Goal: Task Accomplishment & Management: Complete application form

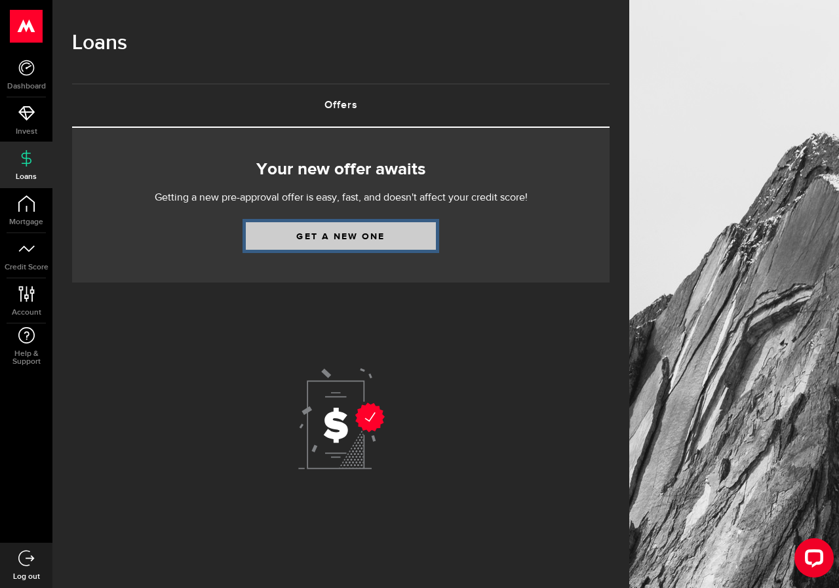
click at [404, 235] on link "Get a new one" at bounding box center [341, 236] width 190 height 28
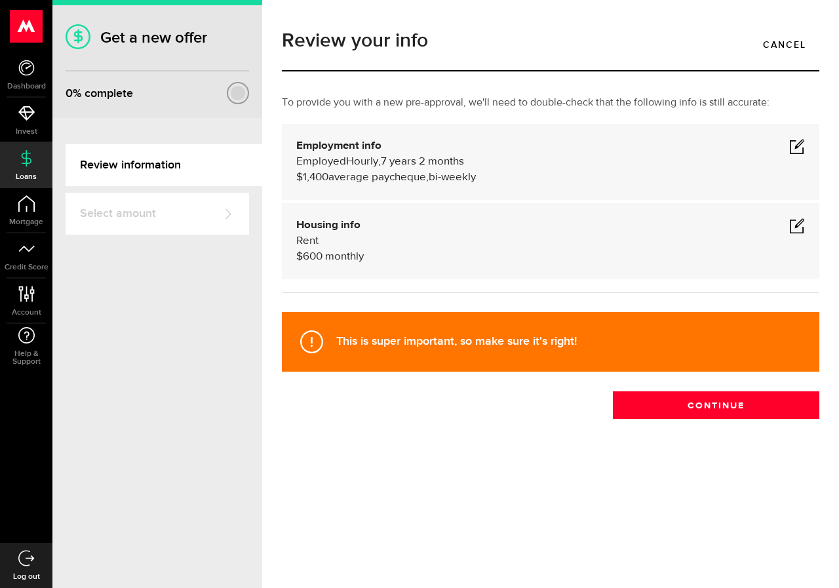
click at [790, 144] on span at bounding box center [797, 146] width 16 height 16
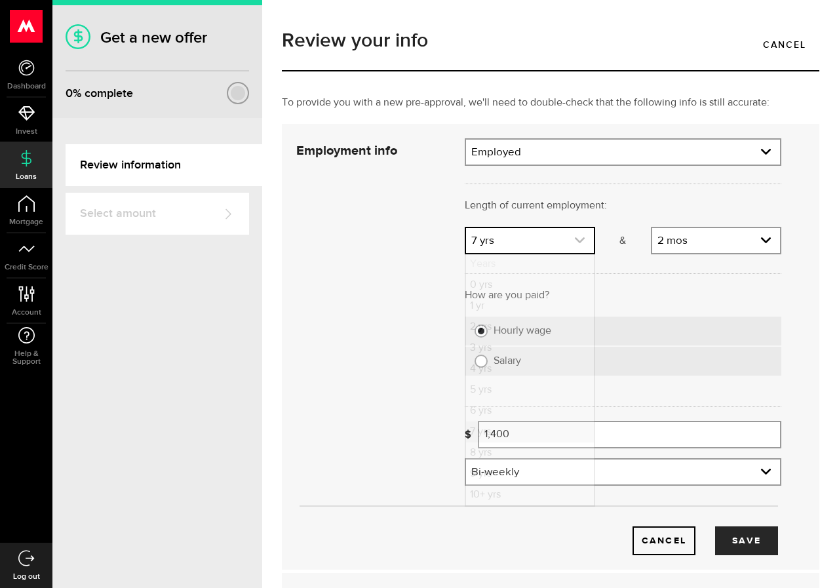
click at [574, 239] on icon "expand select" at bounding box center [579, 240] width 11 height 11
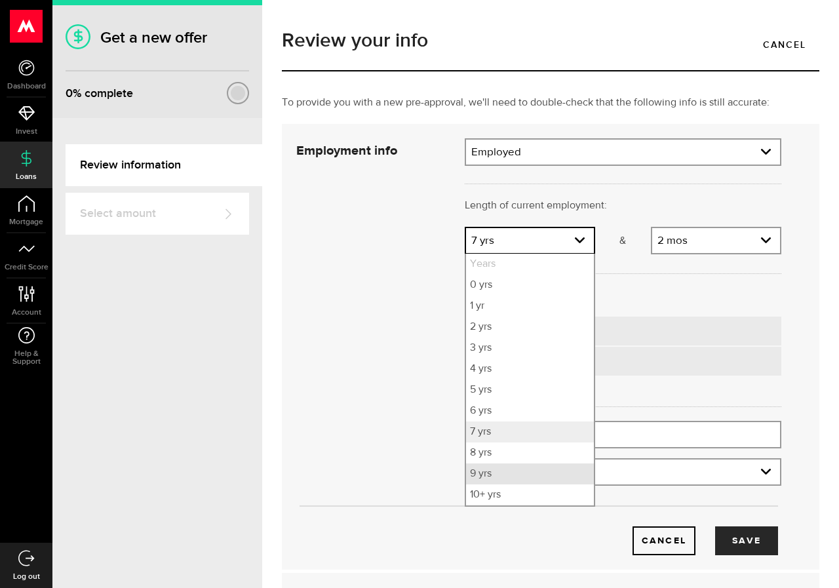
click at [485, 474] on li "9 yrs" at bounding box center [530, 473] width 128 height 21
select select "9"
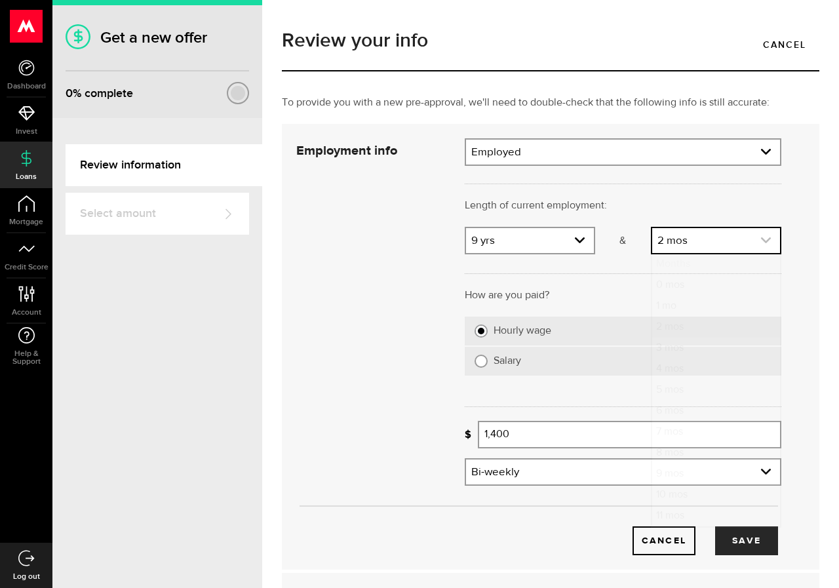
click at [729, 243] on link "expand select" at bounding box center [716, 240] width 128 height 25
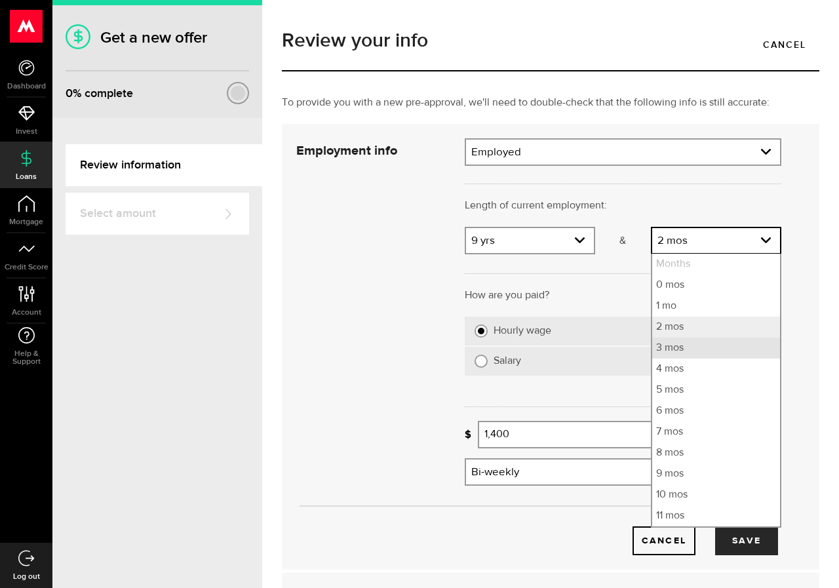
click at [674, 346] on li "3 mos" at bounding box center [716, 348] width 128 height 21
select select "3"
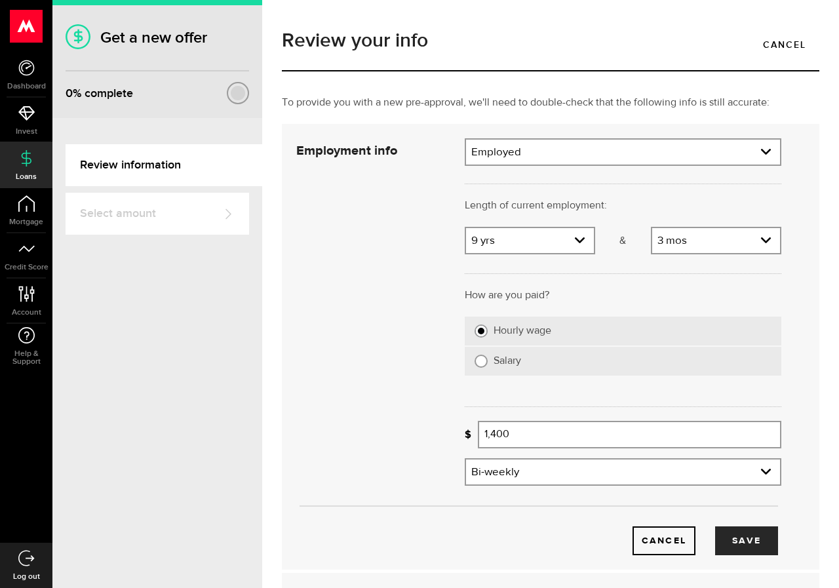
click at [514, 362] on label "Salary" at bounding box center [632, 361] width 278 height 13
click at [488, 362] on input "Salary" at bounding box center [480, 361] width 13 height 13
radio input "true"
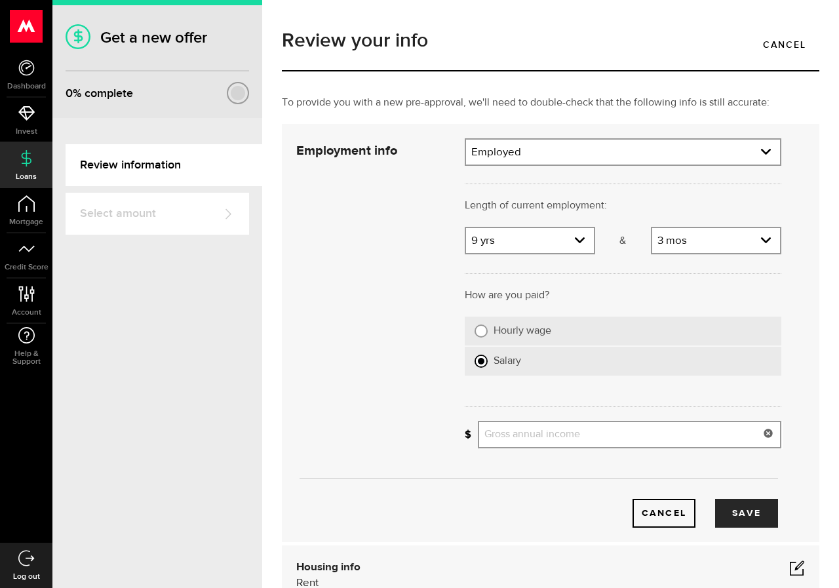
click at [535, 433] on input "Gross annual income" at bounding box center [629, 435] width 303 height 28
type input "60,000"
click at [747, 517] on button "Save" at bounding box center [746, 513] width 63 height 29
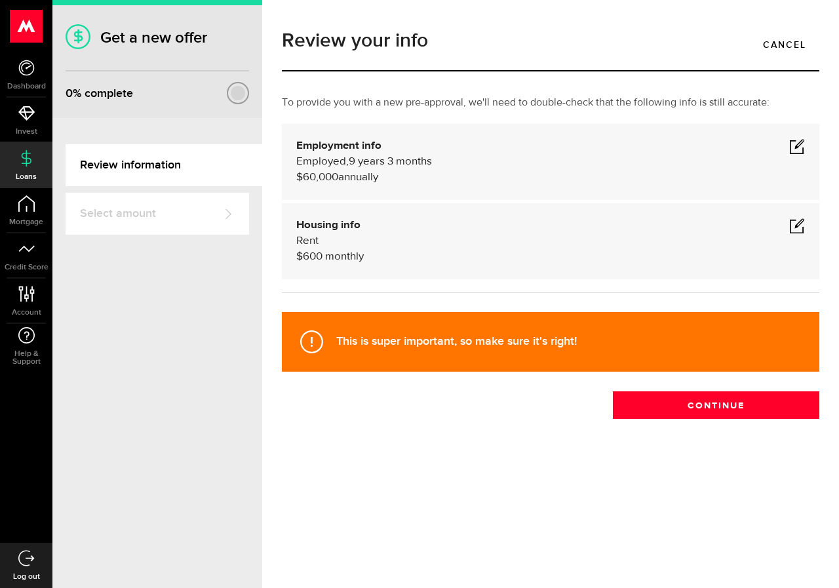
click at [801, 225] on span at bounding box center [797, 226] width 16 height 16
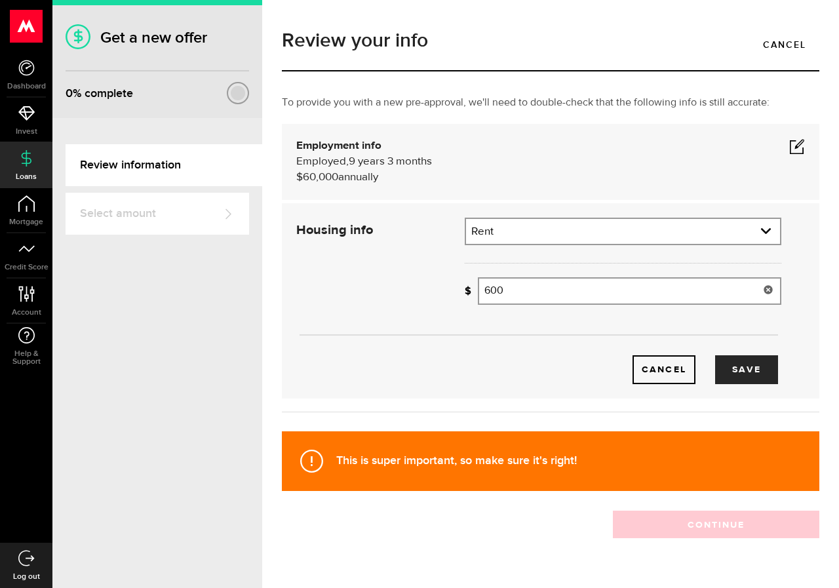
click at [545, 282] on input "600" at bounding box center [629, 291] width 303 height 28
click at [239, 295] on div "Get a new offer 0 % complete Review information Select amount Woah there, one s…" at bounding box center [445, 294] width 786 height 588
type input "1,300"
click at [741, 361] on button "Save" at bounding box center [746, 369] width 63 height 29
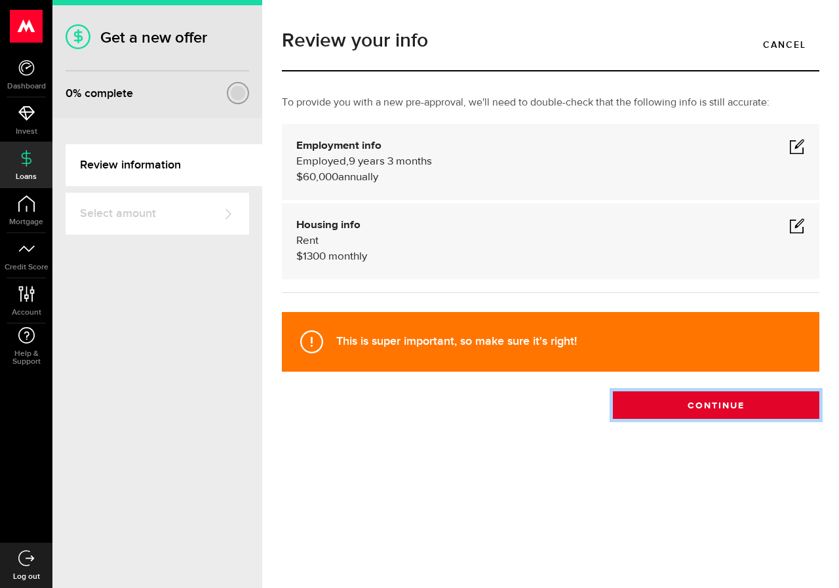
click at [748, 391] on button "Continue" at bounding box center [716, 405] width 206 height 28
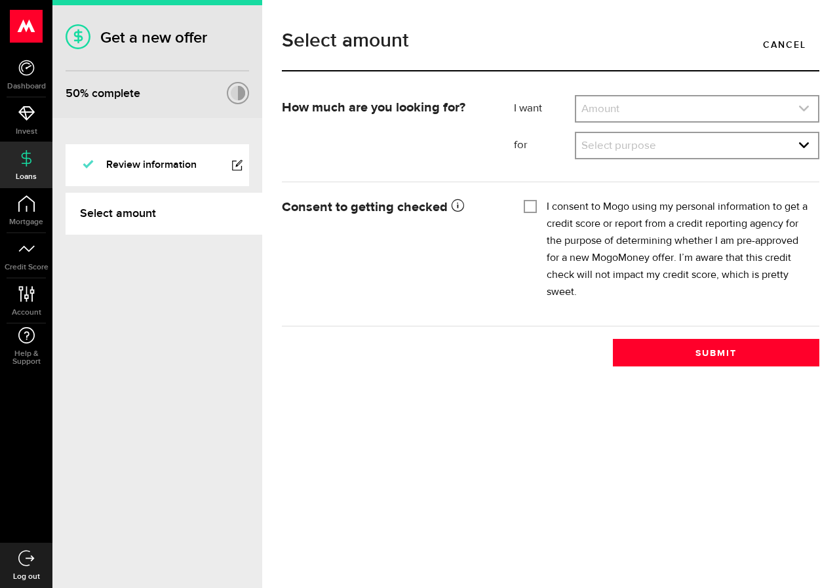
click at [671, 109] on link "expand select" at bounding box center [697, 108] width 242 height 25
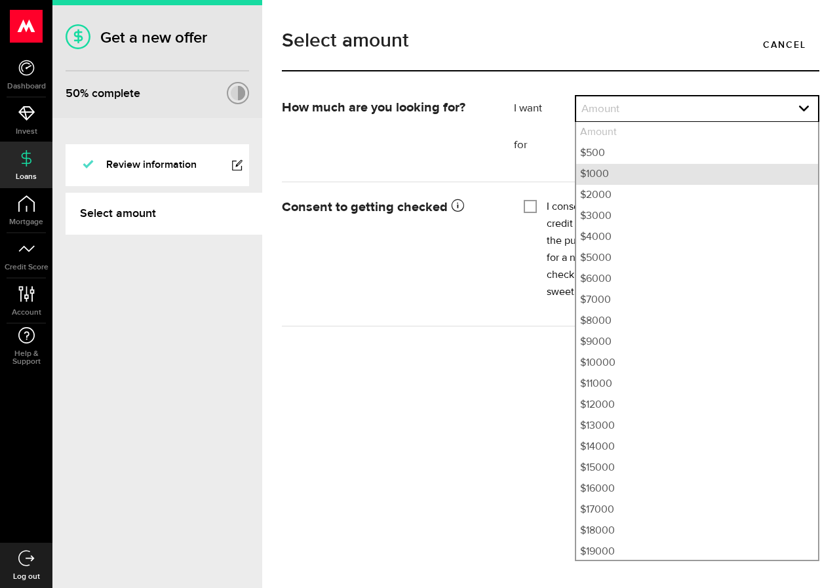
click at [611, 171] on li "$1000" at bounding box center [697, 174] width 242 height 21
select select "1000"
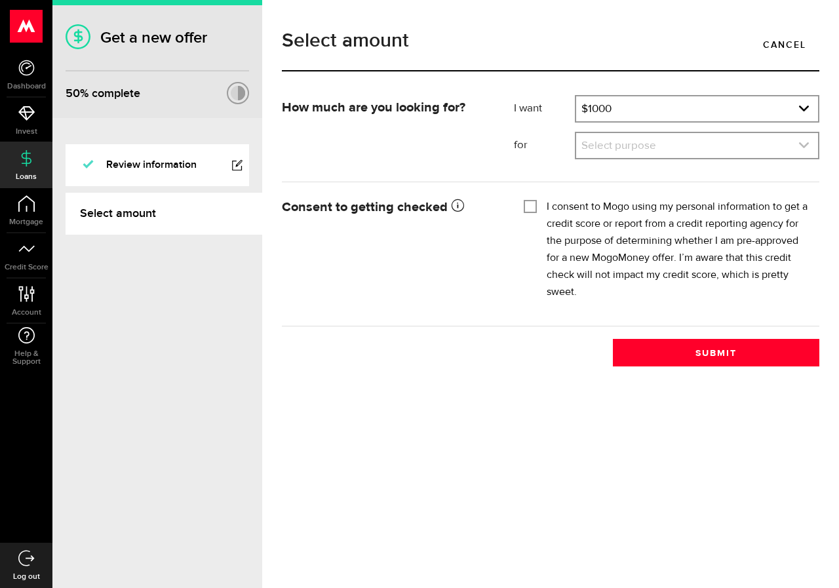
click at [678, 152] on link "expand select" at bounding box center [697, 145] width 242 height 25
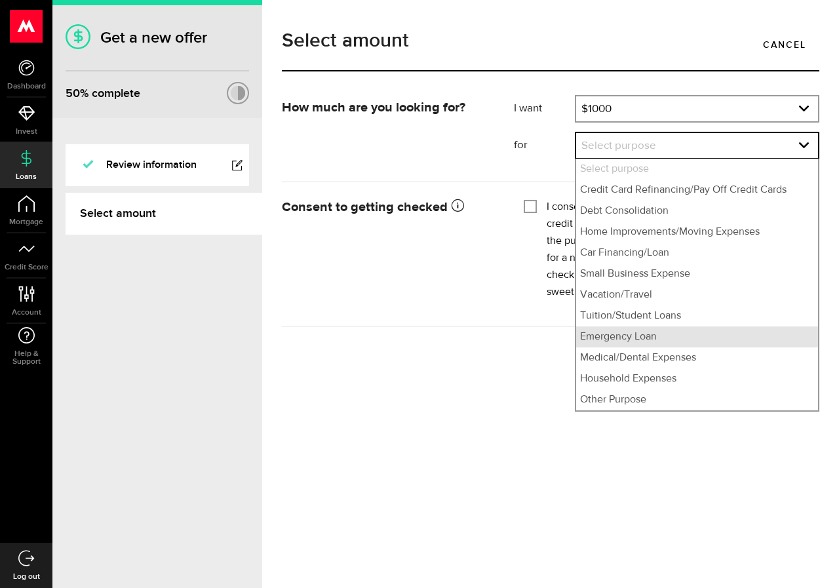
click at [617, 336] on li "Emergency Loan" at bounding box center [697, 336] width 242 height 21
select select "Emergency Loan"
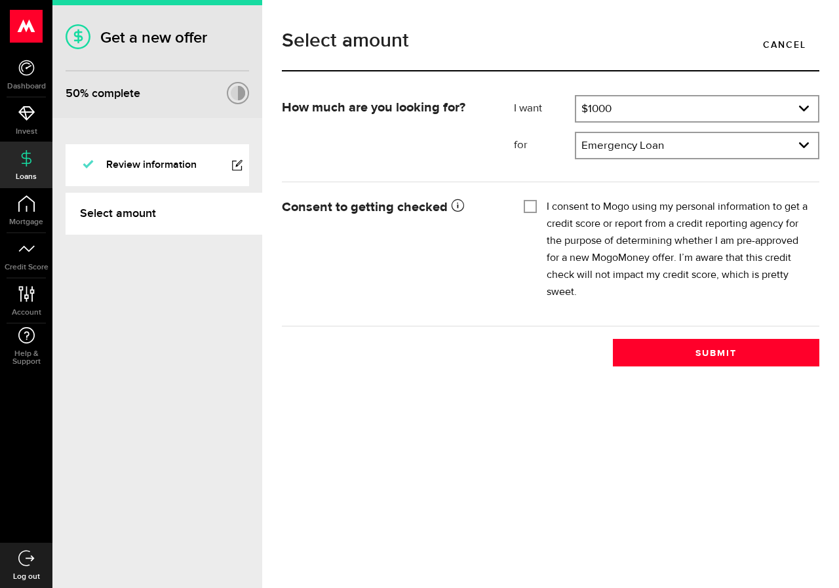
click at [528, 205] on input "I consent to Mogo using my personal information to get a credit score or report…" at bounding box center [530, 205] width 13 height 13
checkbox input "true"
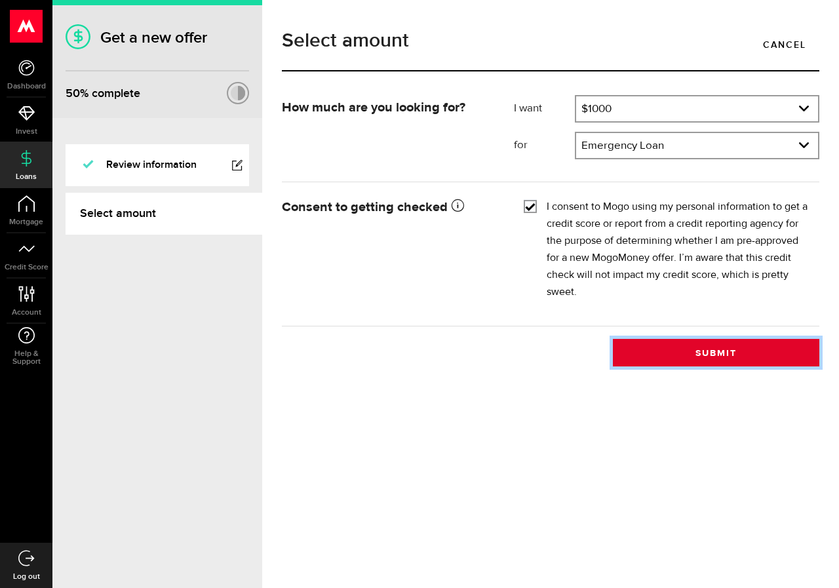
click at [690, 359] on button "Submit" at bounding box center [716, 353] width 206 height 28
